Goal: Check status: Check status

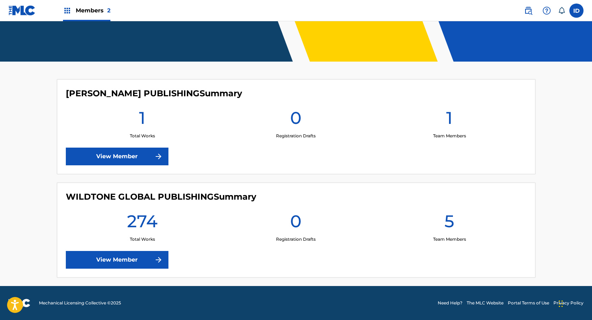
scroll to position [146, 0]
click at [105, 251] on link "View Member" at bounding box center [117, 260] width 103 height 18
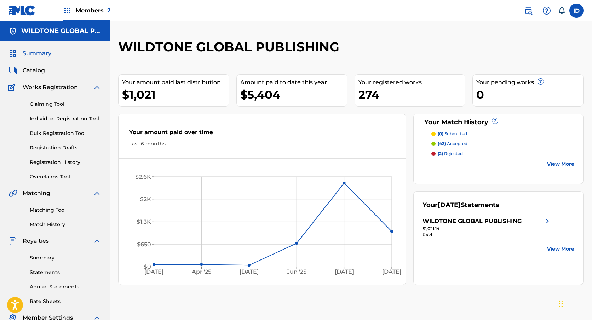
click at [55, 163] on link "Registration History" at bounding box center [66, 162] width 72 height 7
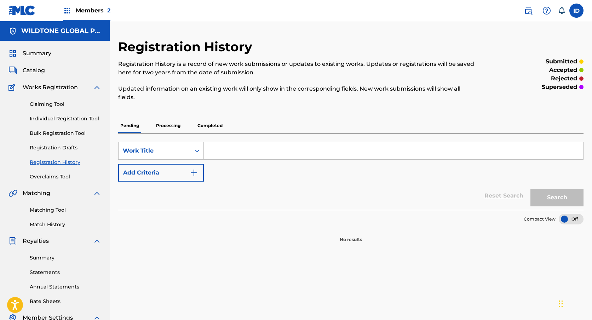
click at [174, 127] on p "Processing" at bounding box center [168, 125] width 29 height 15
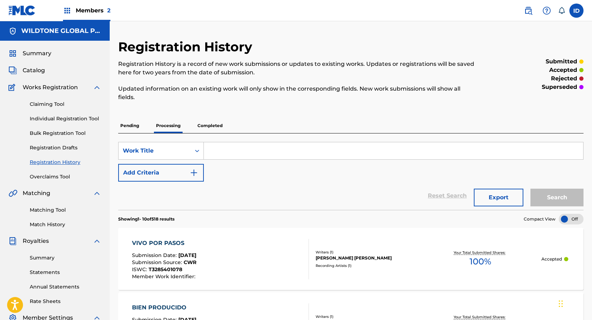
click at [204, 126] on p "Completed" at bounding box center [209, 125] width 29 height 15
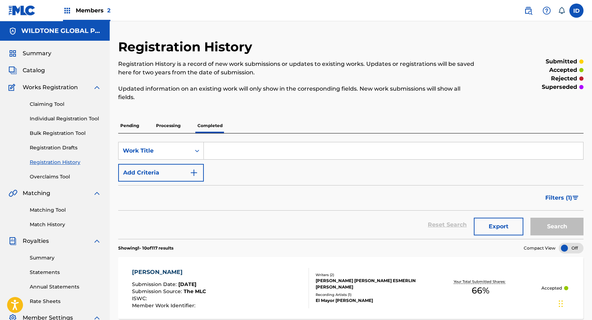
click at [256, 157] on input "Search Form" at bounding box center [394, 150] width 380 height 17
type input "ultra"
click at [560, 224] on button "Search" at bounding box center [557, 227] width 53 height 18
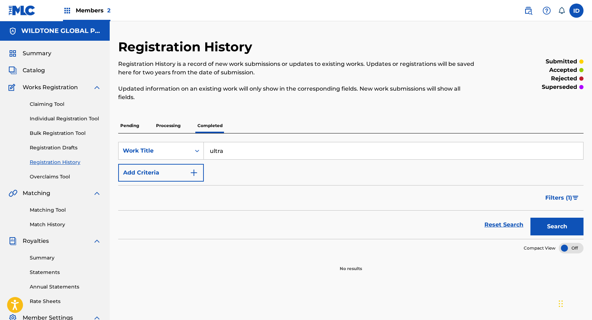
click at [171, 127] on p "Processing" at bounding box center [168, 125] width 29 height 15
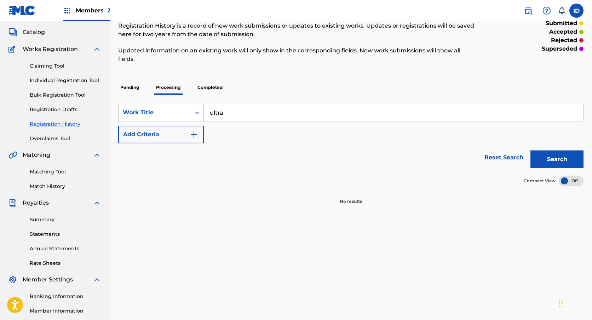
scroll to position [24, 0]
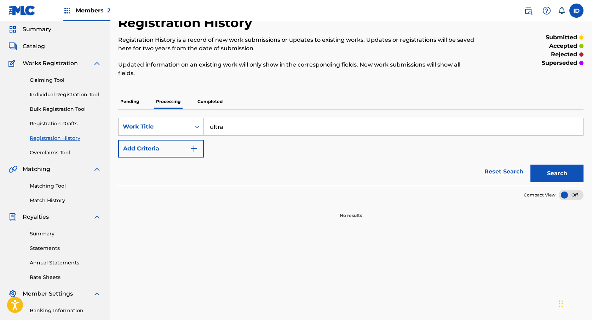
click at [227, 127] on input "ultra" at bounding box center [394, 126] width 380 height 17
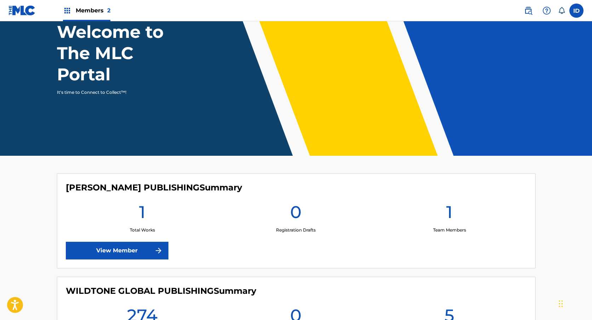
scroll to position [146, 0]
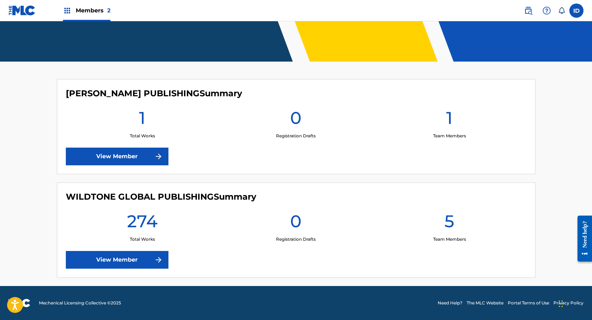
click at [148, 255] on link "View Member" at bounding box center [117, 260] width 103 height 18
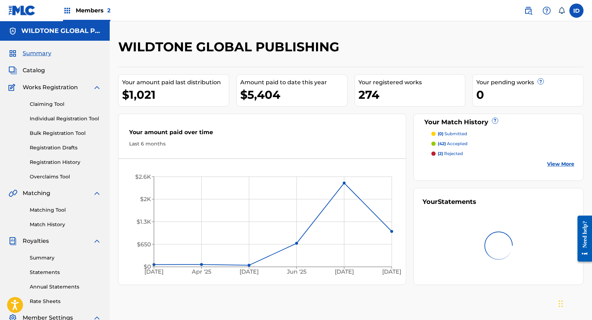
click at [71, 160] on link "Registration History" at bounding box center [66, 162] width 72 height 7
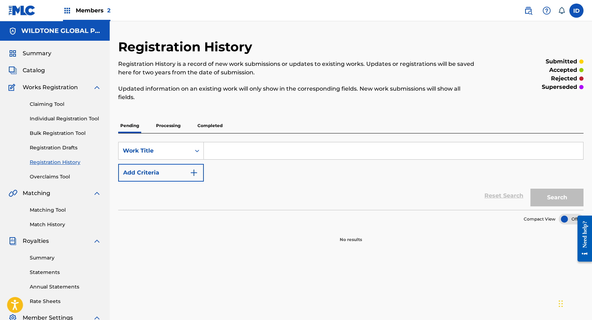
click at [165, 132] on p "Processing" at bounding box center [168, 125] width 29 height 15
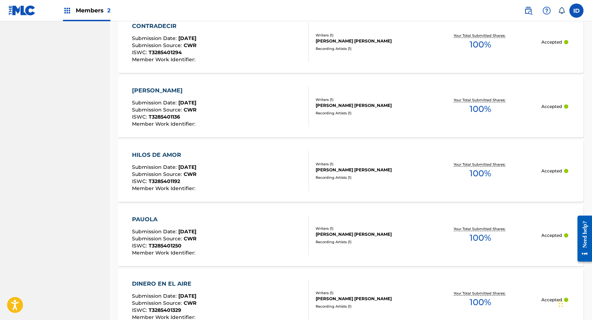
scroll to position [632, 0]
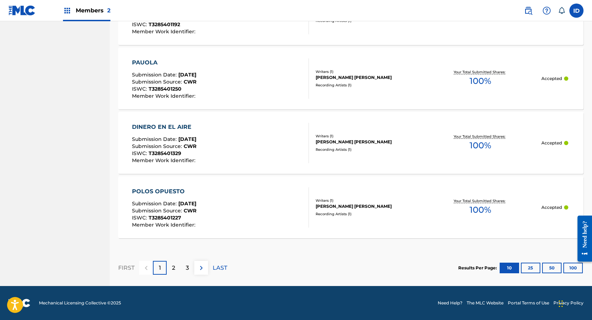
click at [580, 269] on button "100" at bounding box center [573, 268] width 19 height 11
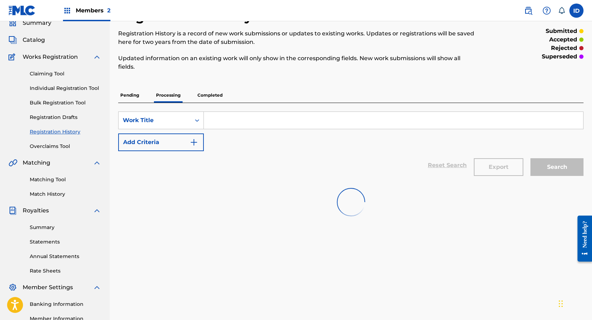
scroll to position [0, 0]
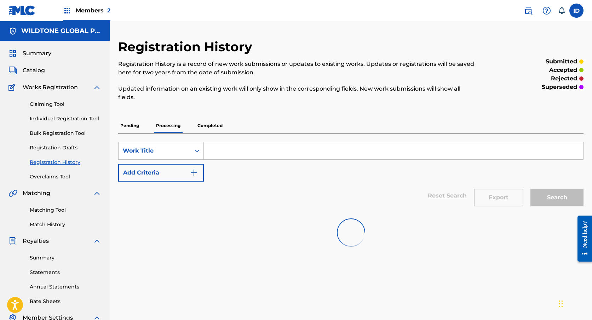
click at [40, 73] on span "Catalog" at bounding box center [34, 70] width 22 height 8
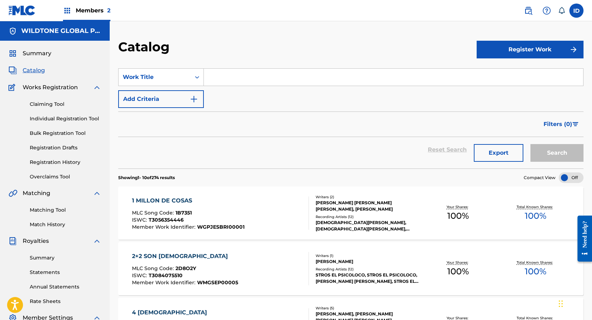
click at [65, 164] on link "Registration History" at bounding box center [66, 162] width 72 height 7
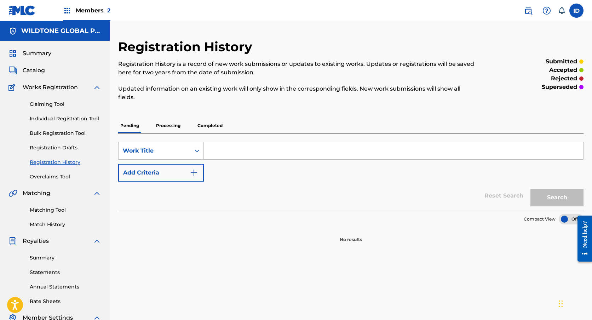
click at [169, 129] on p "Processing" at bounding box center [168, 125] width 29 height 15
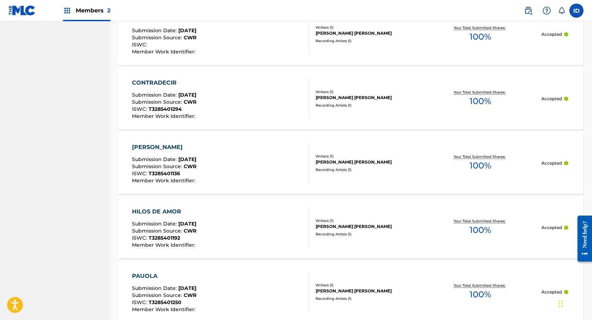
scroll to position [632, 0]
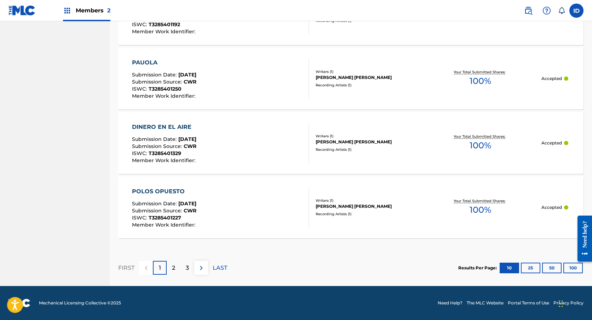
click at [534, 270] on button "25" at bounding box center [530, 268] width 19 height 11
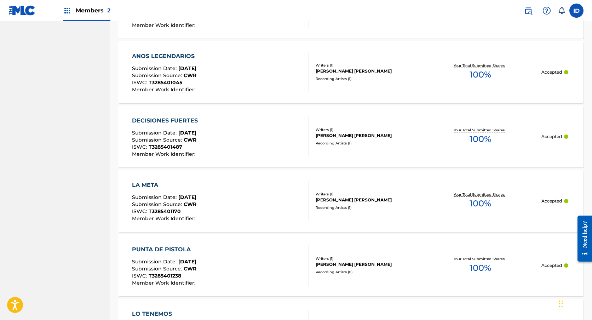
scroll to position [1598, 0]
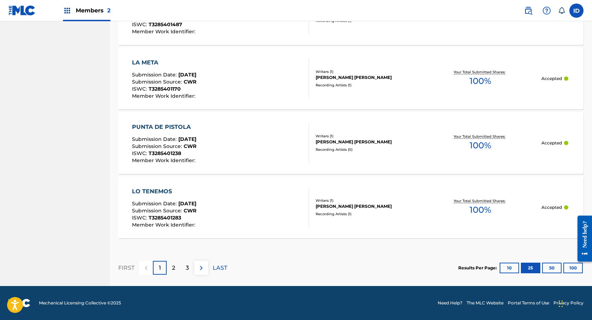
click at [172, 272] on div "2" at bounding box center [174, 268] width 14 height 14
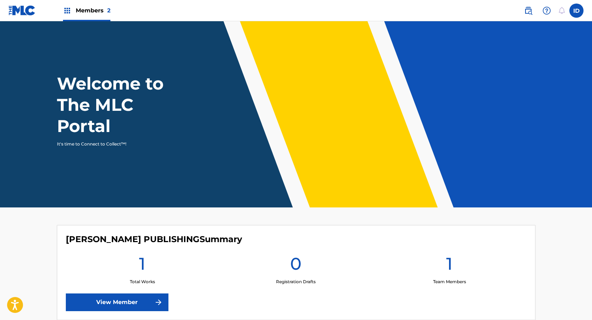
scroll to position [146, 0]
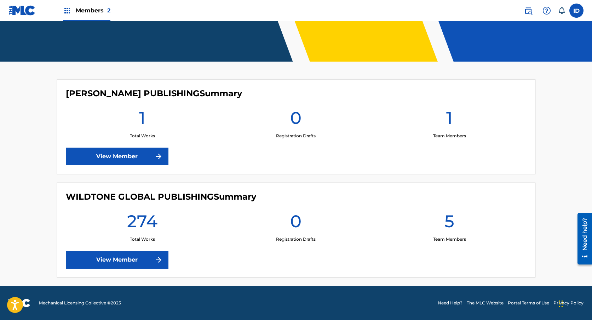
click at [144, 259] on link "View Member" at bounding box center [117, 260] width 103 height 18
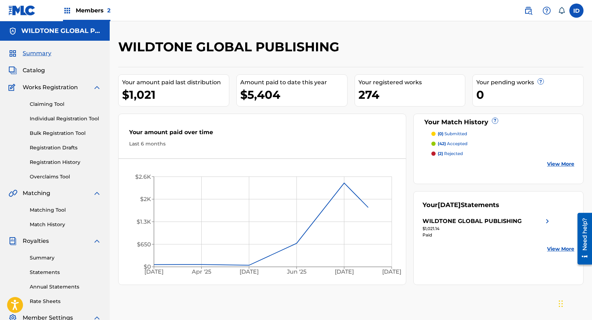
click at [68, 162] on link "Registration History" at bounding box center [66, 162] width 72 height 7
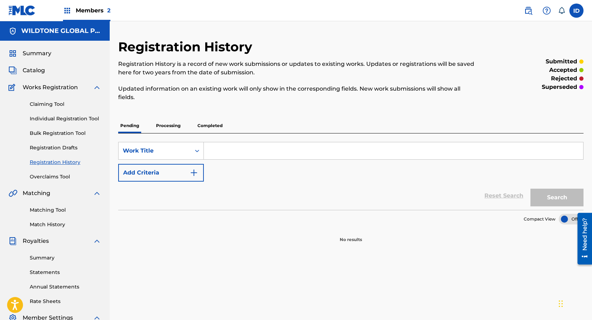
click at [171, 129] on p "Processing" at bounding box center [168, 125] width 29 height 15
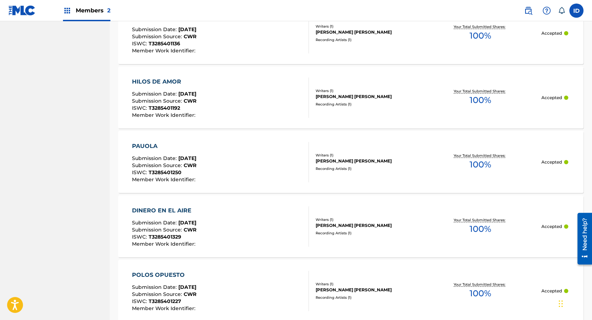
scroll to position [632, 0]
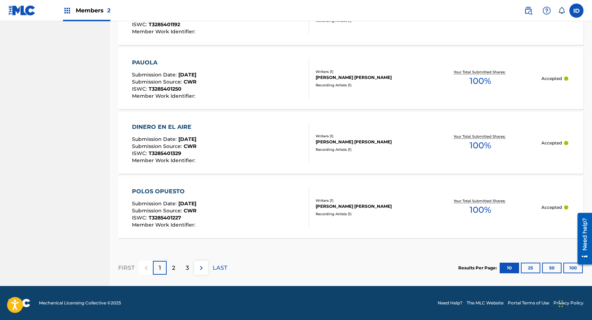
click at [215, 271] on p "LAST" at bounding box center [220, 268] width 15 height 8
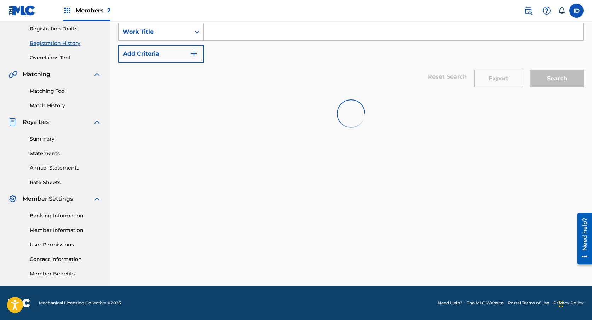
scroll to position [503, 0]
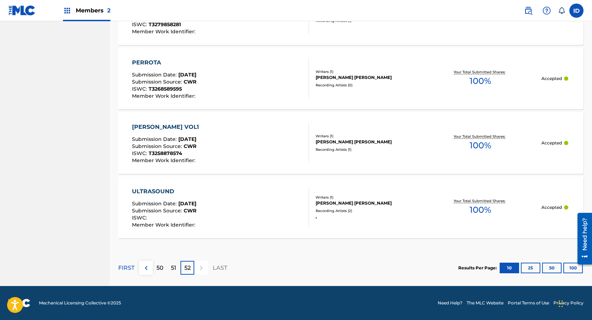
click at [228, 224] on div "ULTRASOUND Submission Date : [DATE] Submission Source : CWR ISWC : Member Work …" at bounding box center [220, 207] width 177 height 40
